Goal: Task Accomplishment & Management: Manage account settings

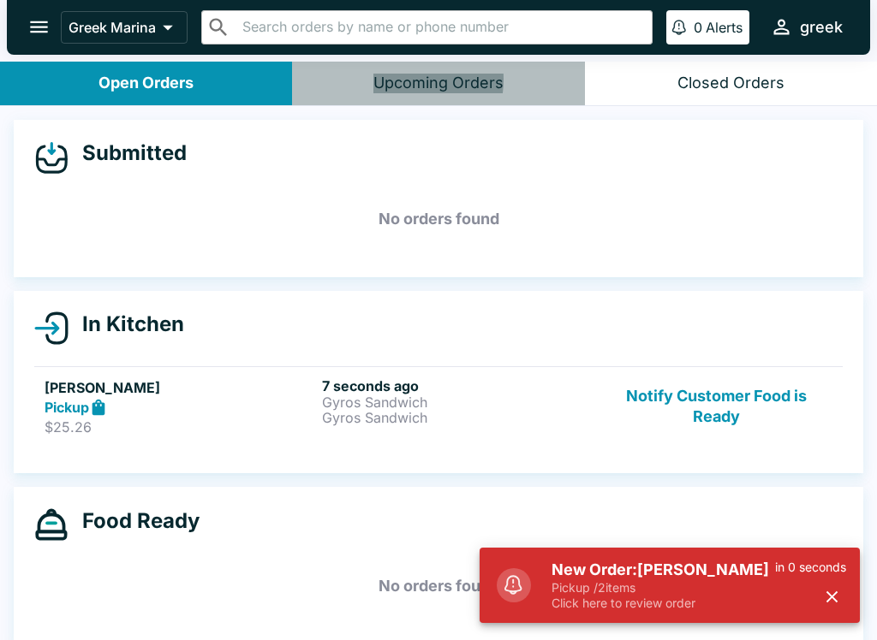
scroll to position [3, 0]
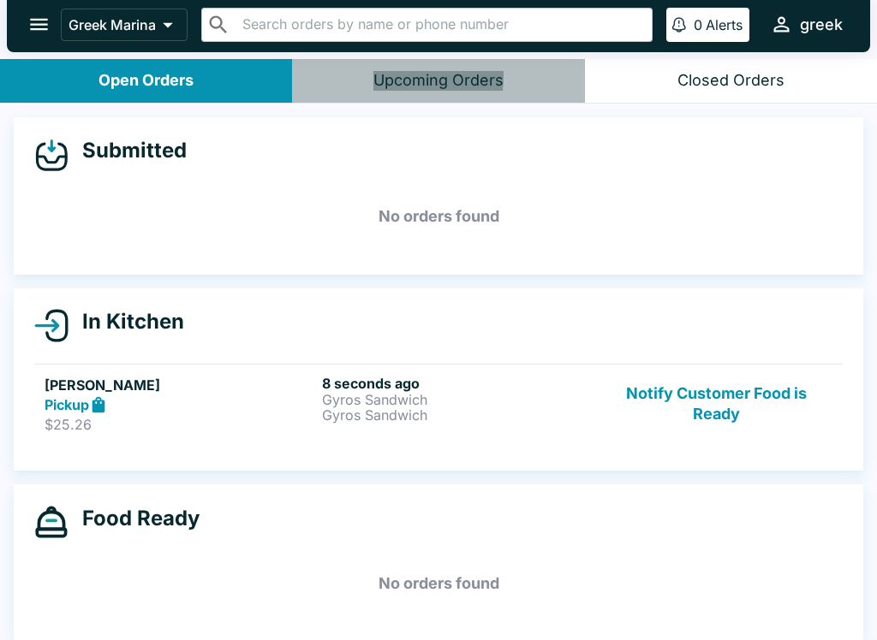
click at [557, 411] on p "Gyros Sandwich" at bounding box center [457, 415] width 271 height 15
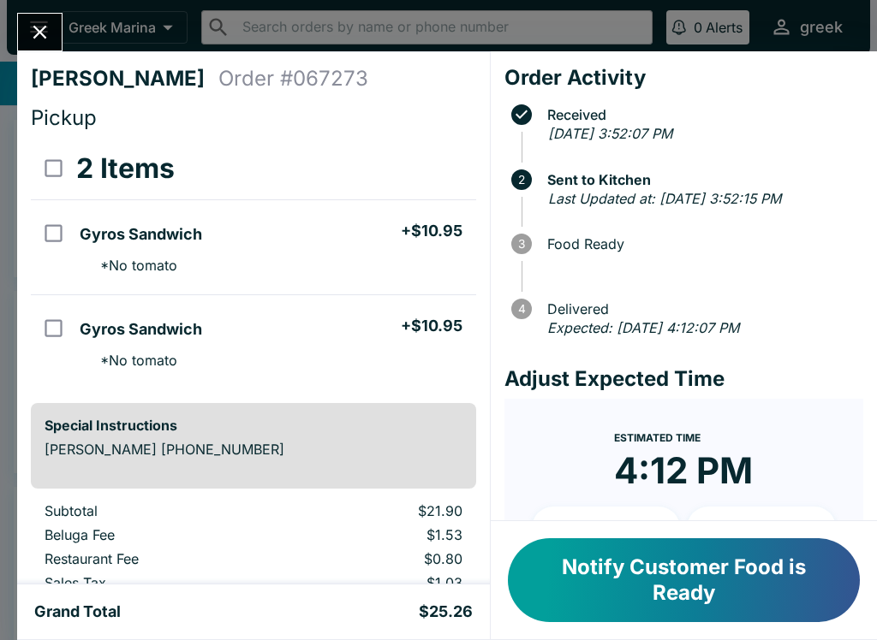
click at [52, 27] on button "Close" at bounding box center [40, 32] width 44 height 37
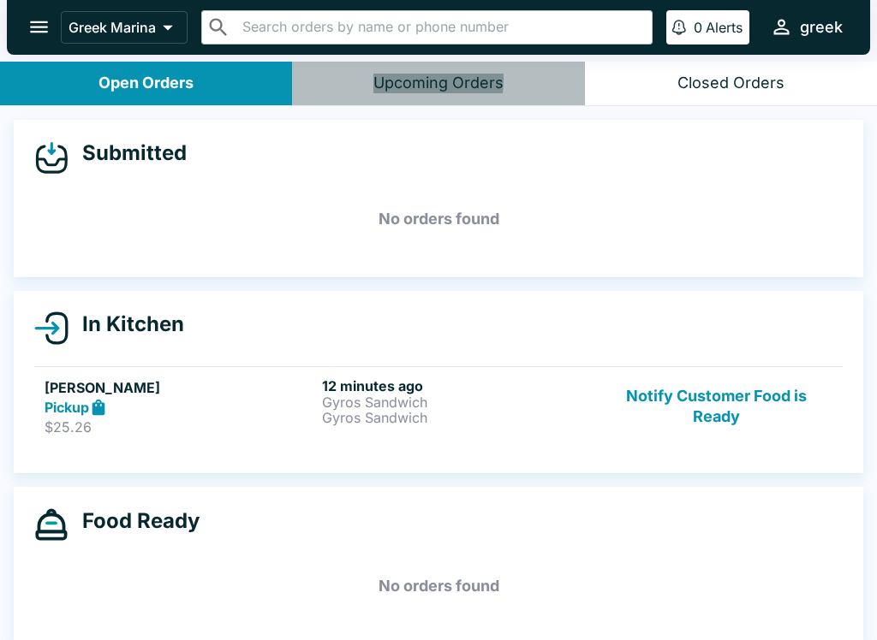
click at [409, 383] on h6 "12 minutes ago" at bounding box center [457, 386] width 271 height 17
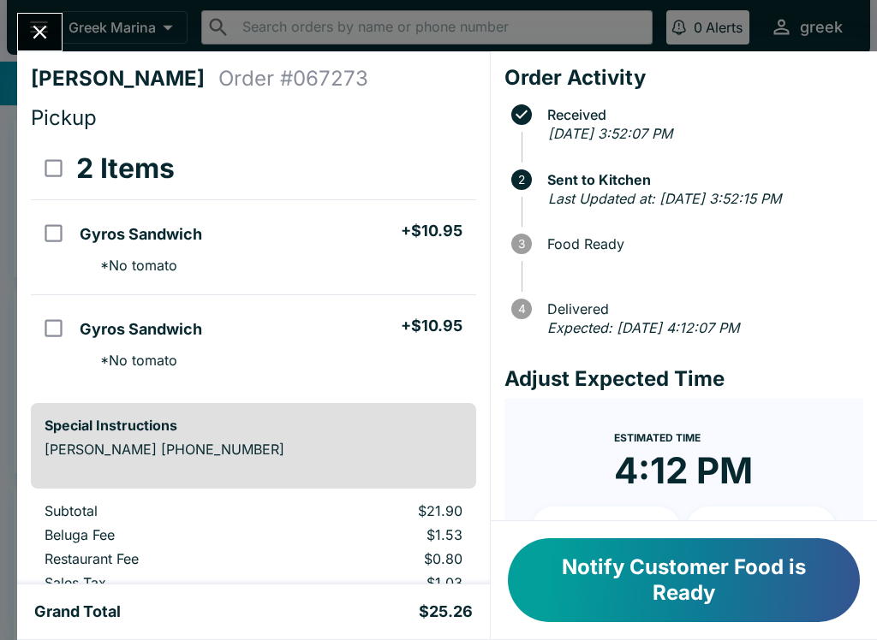
click at [47, 33] on icon "Close" at bounding box center [39, 32] width 23 height 23
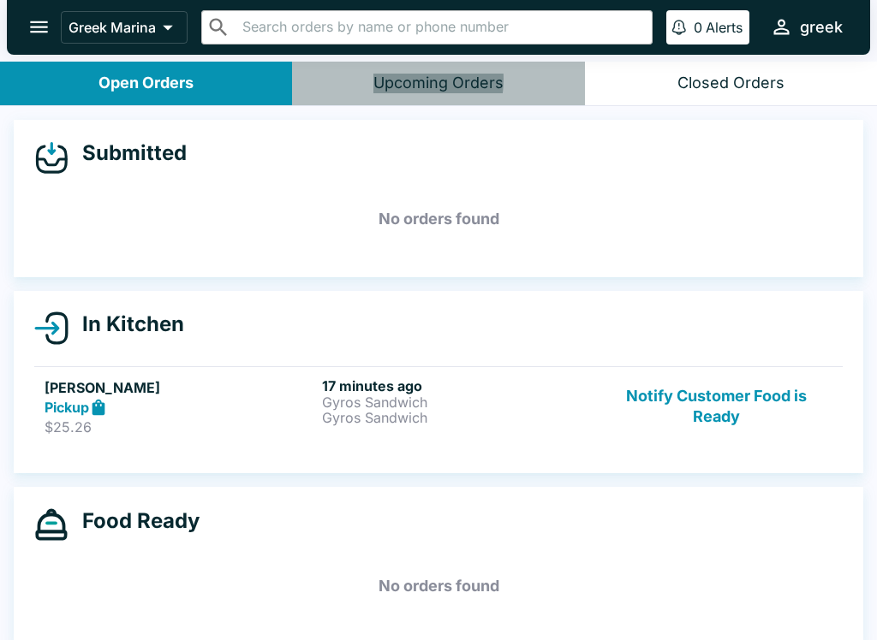
click at [126, 382] on h5 "[PERSON_NAME]" at bounding box center [180, 388] width 271 height 21
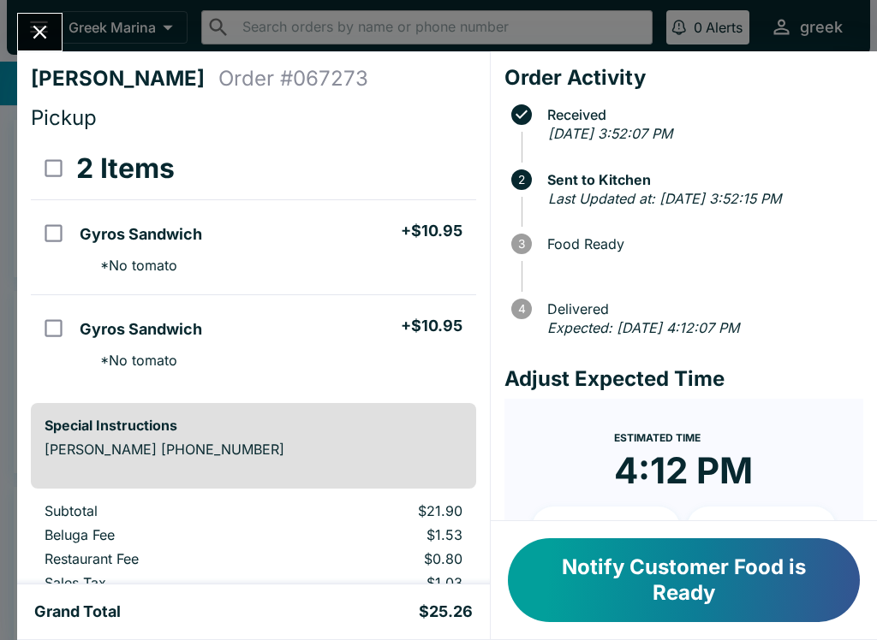
click at [527, 179] on circle at bounding box center [521, 180] width 21 height 21
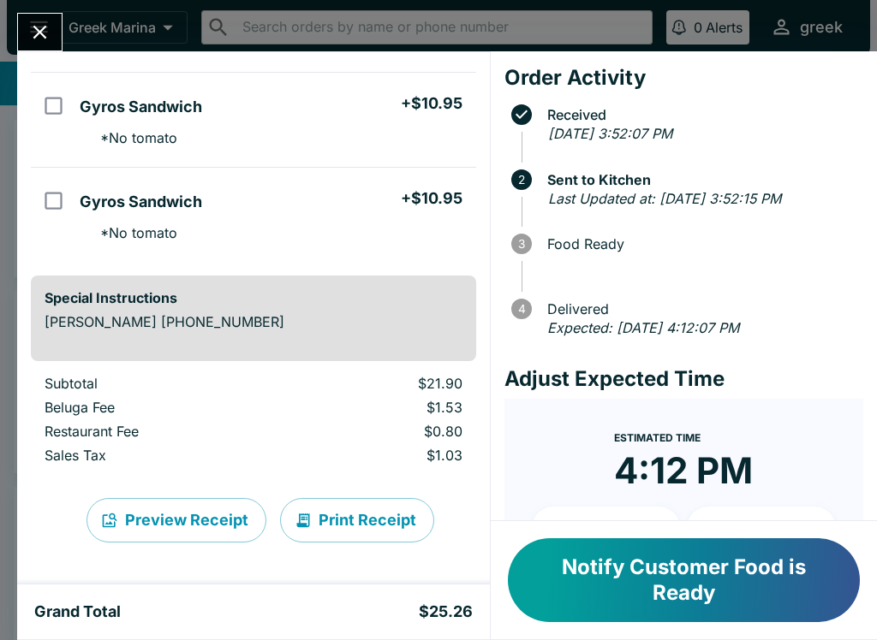
scroll to position [128, 0]
click at [385, 510] on button "Print Receipt" at bounding box center [357, 520] width 154 height 45
click at [372, 516] on button "Print Receipt" at bounding box center [357, 520] width 154 height 45
click at [369, 513] on button "Print Receipt" at bounding box center [357, 520] width 154 height 45
click at [54, 35] on button "Close" at bounding box center [40, 32] width 44 height 37
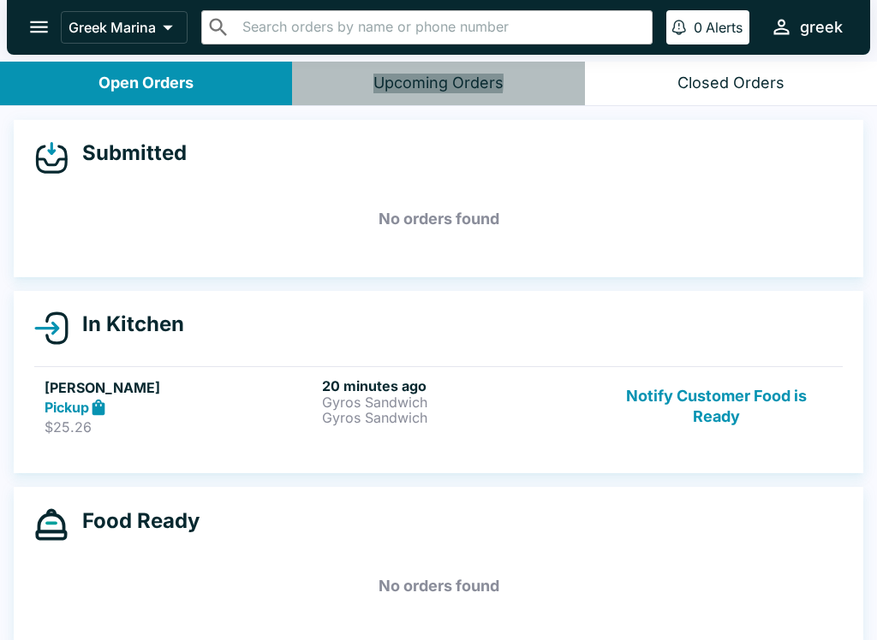
click at [744, 406] on button "Notify Customer Food is Ready" at bounding box center [716, 407] width 232 height 59
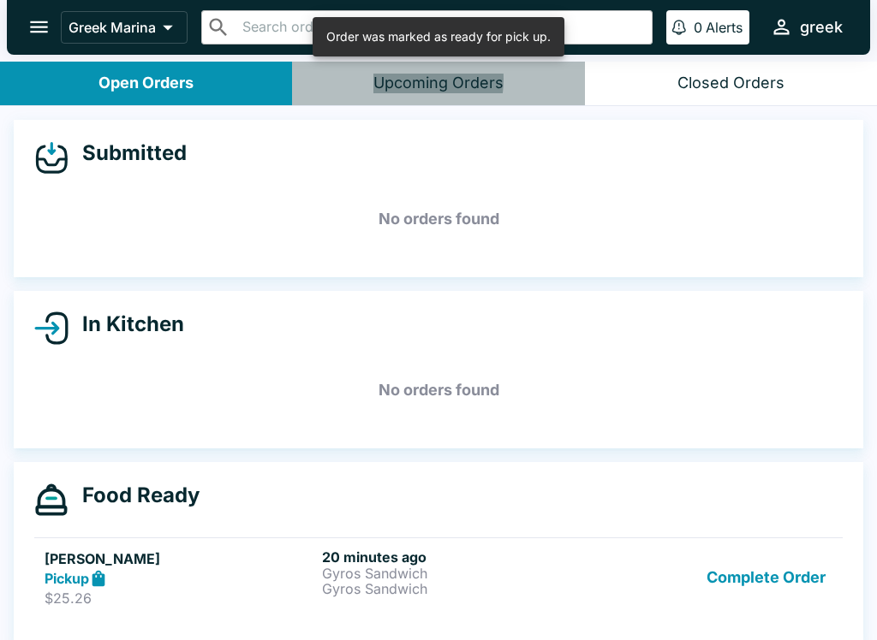
scroll to position [3, 0]
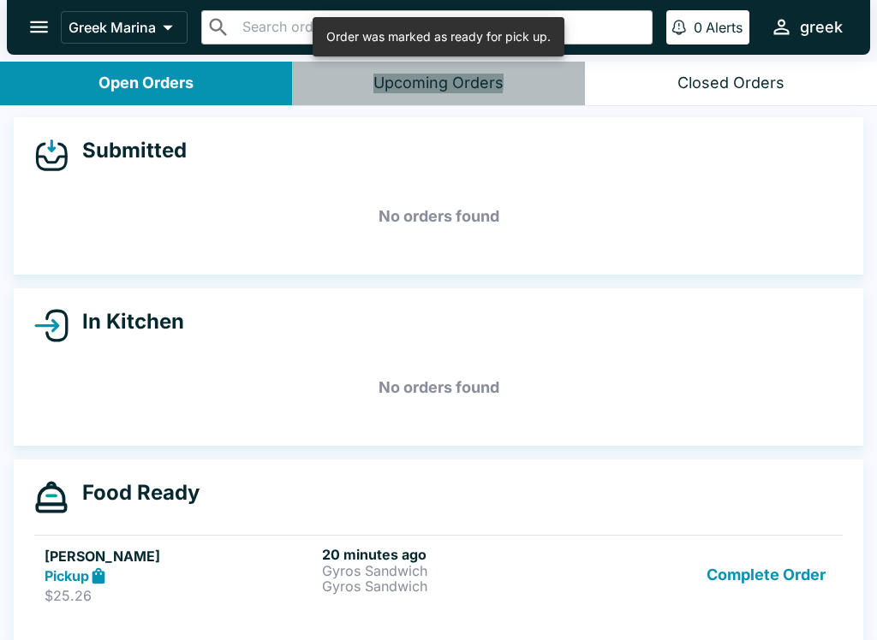
click at [557, 581] on p "Gyros Sandwich" at bounding box center [457, 586] width 271 height 15
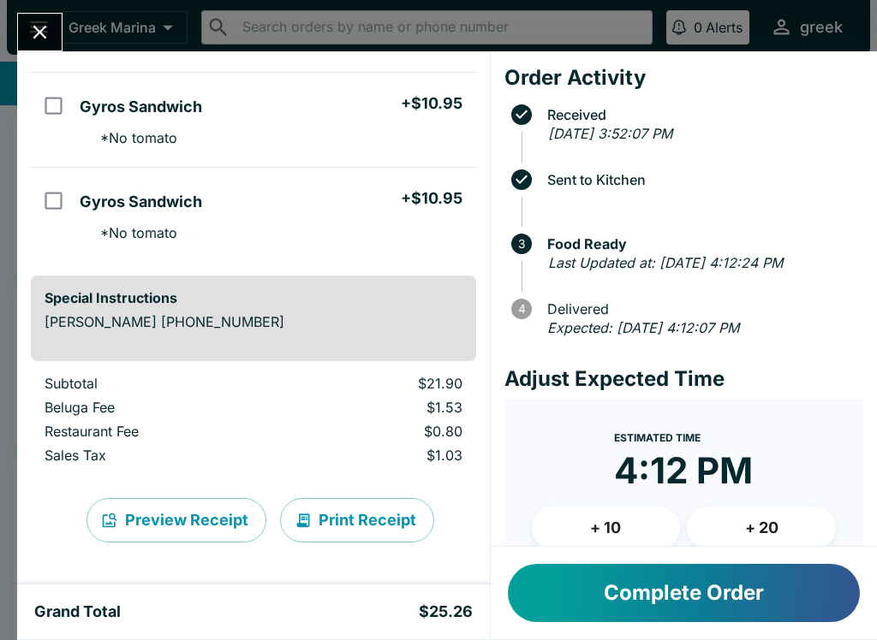
scroll to position [128, 0]
click at [383, 527] on button "Print Receipt" at bounding box center [357, 520] width 154 height 45
click at [664, 585] on button "Complete Order" at bounding box center [684, 593] width 352 height 58
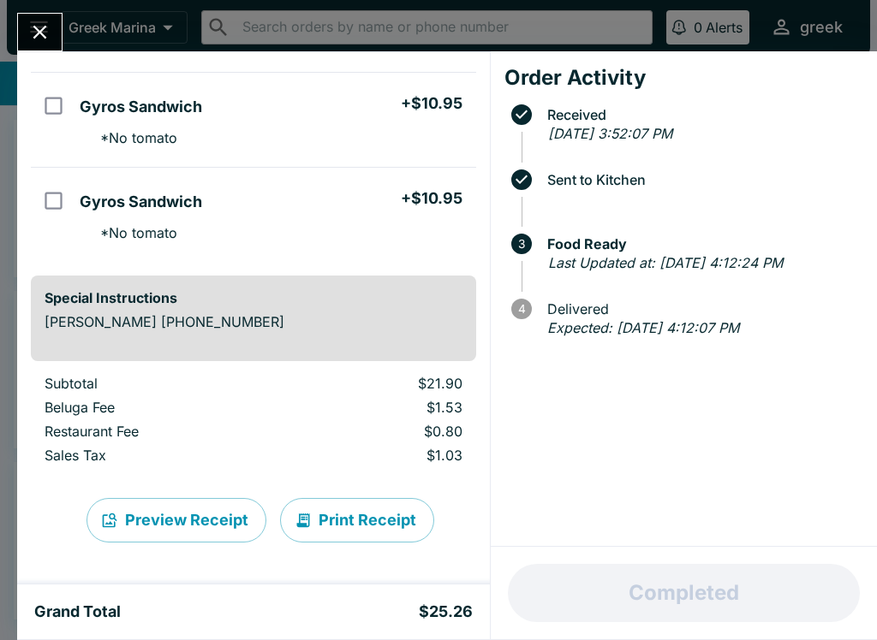
scroll to position [0, 0]
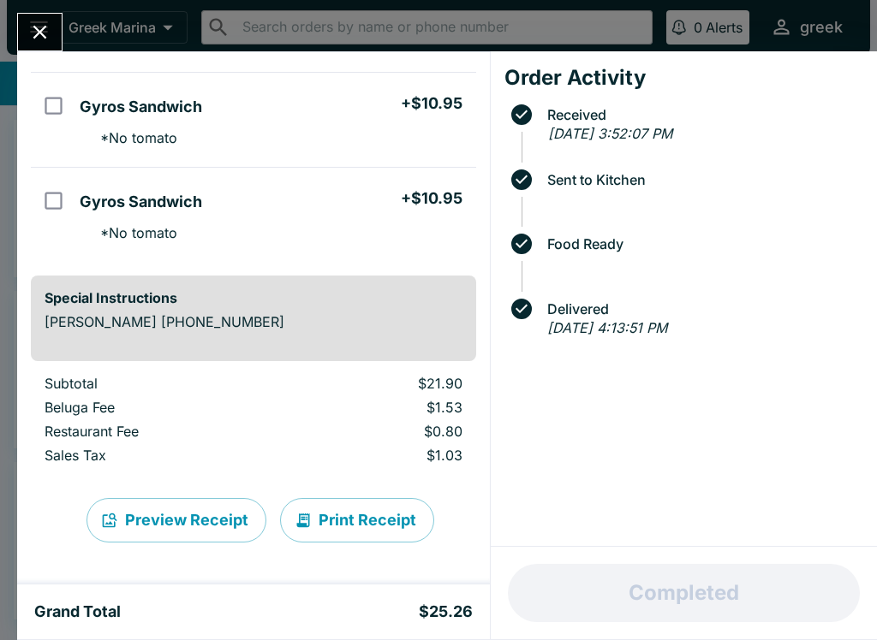
click at [8, 69] on div "[PERSON_NAME] Order # 067273 Pickup 2 Items Gyros Sandwich + $10.95 * No tomato…" at bounding box center [438, 320] width 877 height 640
